Goal: Check status: Check status

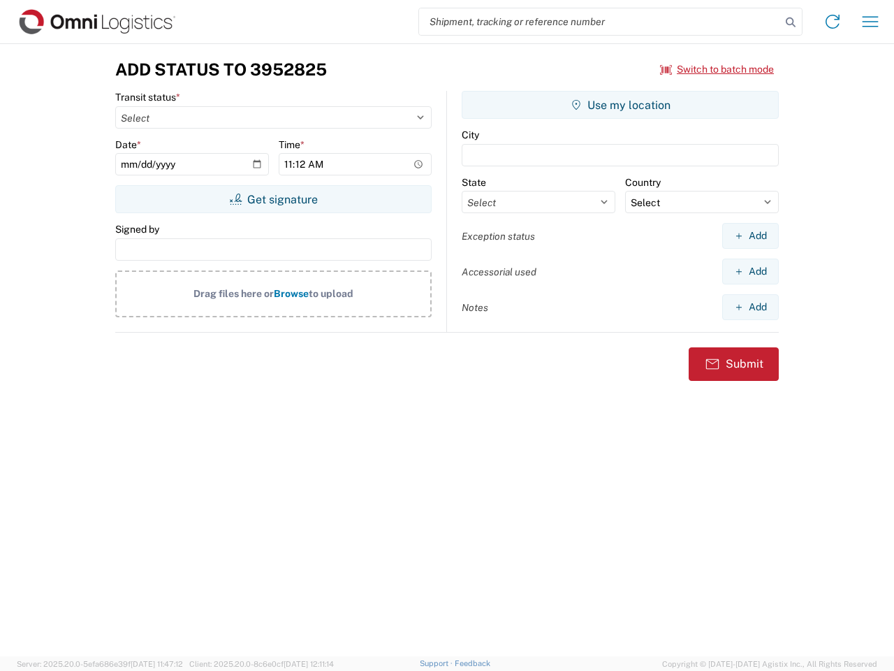
click at [600, 22] on input "search" at bounding box center [600, 21] width 362 height 27
click at [791, 22] on icon at bounding box center [791, 23] width 20 height 20
click at [833, 22] on icon at bounding box center [833, 21] width 22 height 22
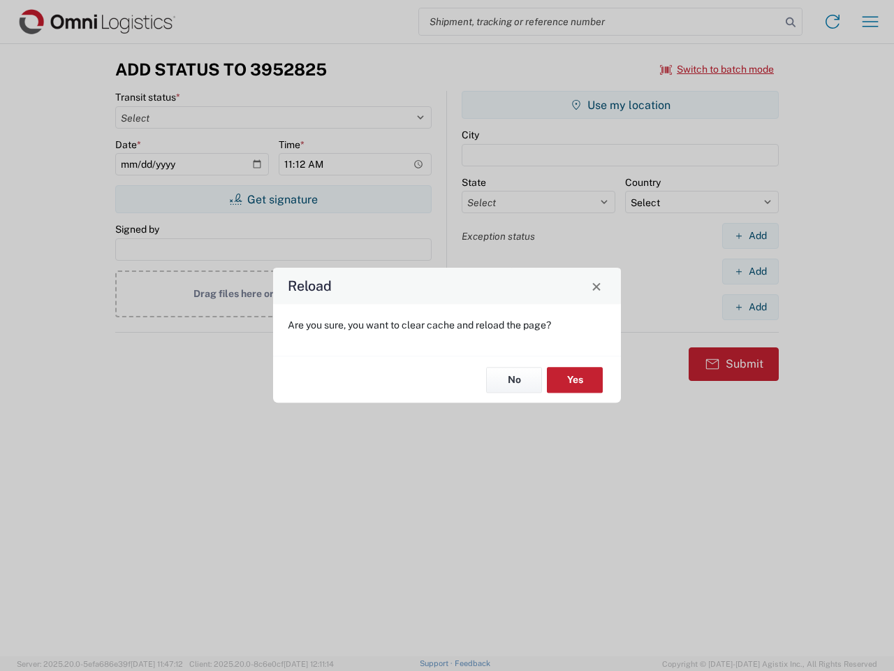
click at [871, 22] on div "Reload Are you sure, you want to clear cache and reload the page? No Yes" at bounding box center [447, 335] width 894 height 671
click at [718, 69] on div "Reload Are you sure, you want to clear cache and reload the page? No Yes" at bounding box center [447, 335] width 894 height 671
click at [273, 199] on div "Reload Are you sure, you want to clear cache and reload the page? No Yes" at bounding box center [447, 335] width 894 height 671
click at [620, 105] on div "Reload Are you sure, you want to clear cache and reload the page? No Yes" at bounding box center [447, 335] width 894 height 671
click at [750, 235] on div "Reload Are you sure, you want to clear cache and reload the page? No Yes" at bounding box center [447, 335] width 894 height 671
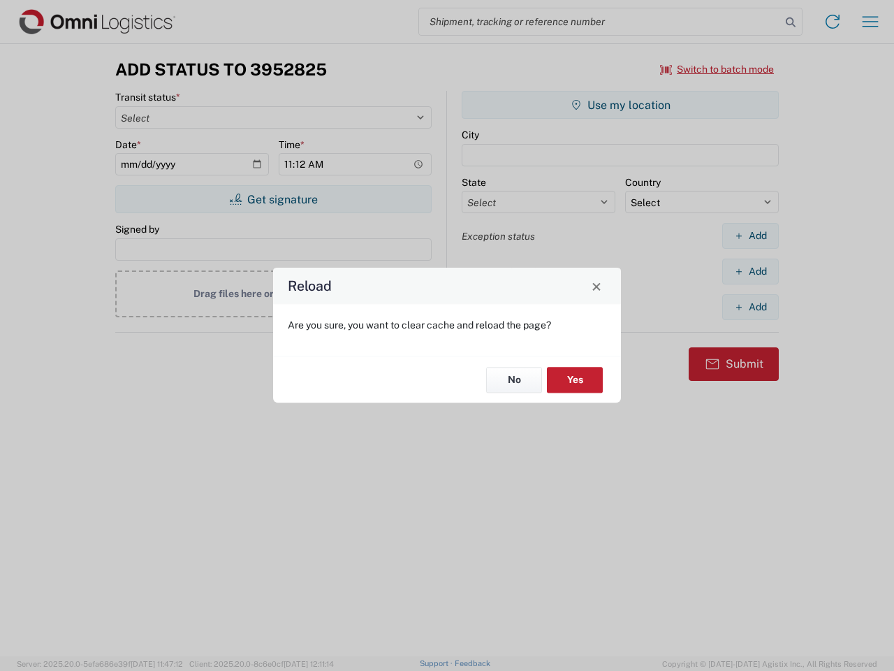
click at [750, 271] on div "Reload Are you sure, you want to clear cache and reload the page? No Yes" at bounding box center [447, 335] width 894 height 671
click at [750, 307] on div "Reload Are you sure, you want to clear cache and reload the page? No Yes" at bounding box center [447, 335] width 894 height 671
